Goal: Navigation & Orientation: Find specific page/section

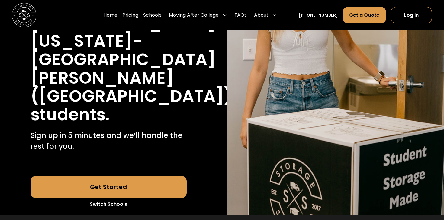
scroll to position [152, 0]
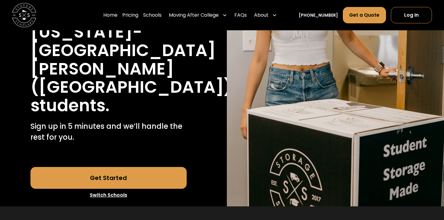
click at [119, 188] on link "Switch Schools" at bounding box center [109, 194] width 157 height 13
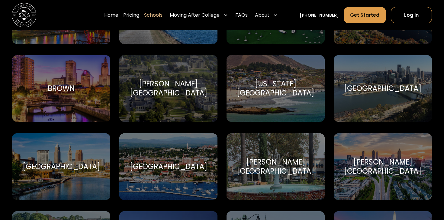
scroll to position [486, 0]
click at [68, 171] on div "[GEOGRAPHIC_DATA]" at bounding box center [61, 165] width 77 height 9
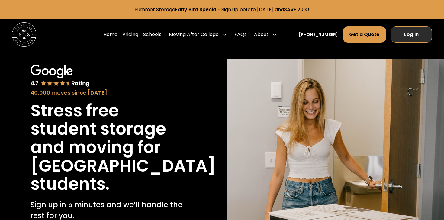
click at [418, 31] on link "Log In" at bounding box center [411, 34] width 41 height 16
